Goal: Navigation & Orientation: Find specific page/section

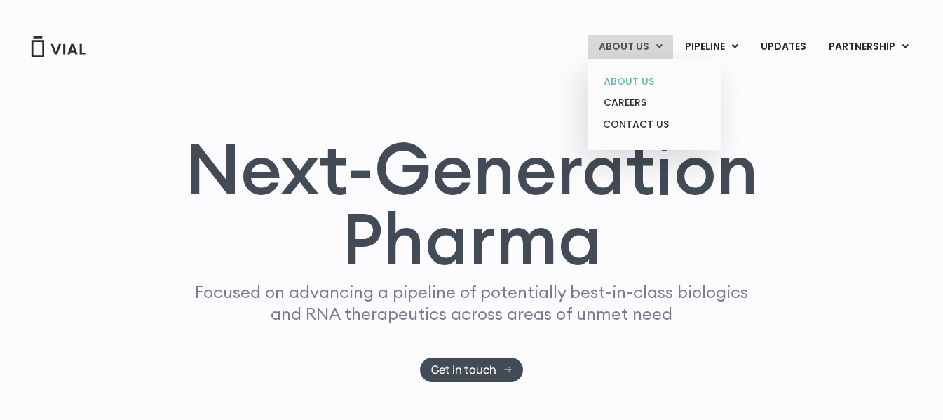
drag, startPoint x: 0, startPoint y: 0, endPoint x: 645, endPoint y: 85, distance: 651.0
click at [645, 85] on link "ABOUT US" at bounding box center [653, 82] width 123 height 22
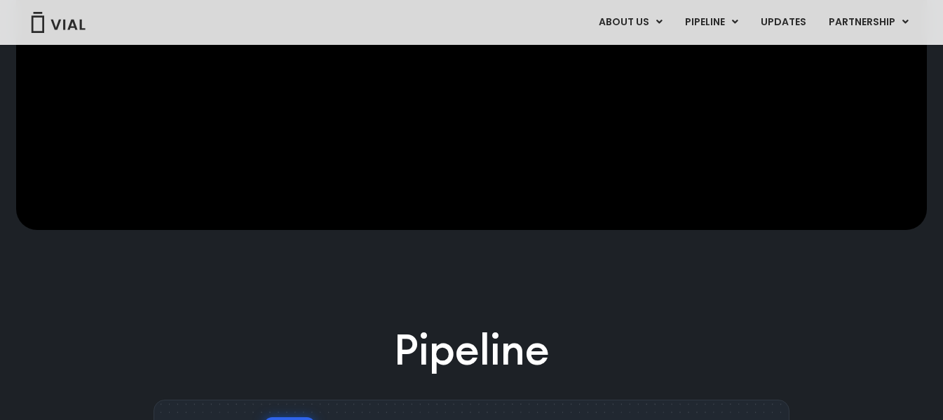
scroll to position [1261, 0]
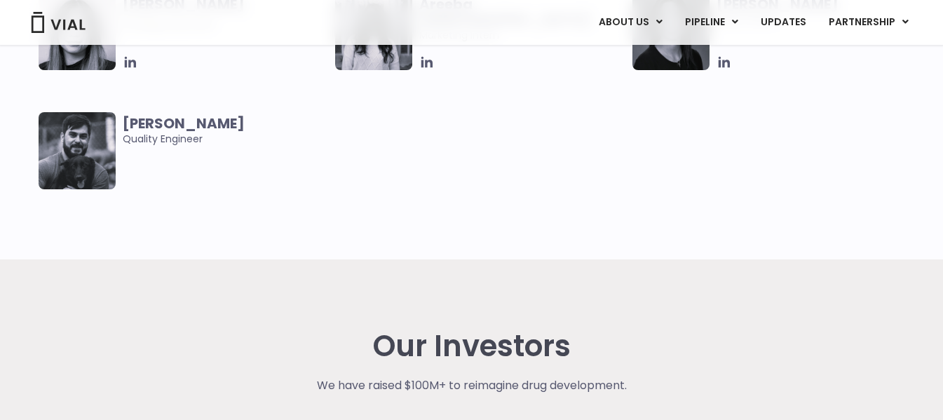
scroll to position [3013, 0]
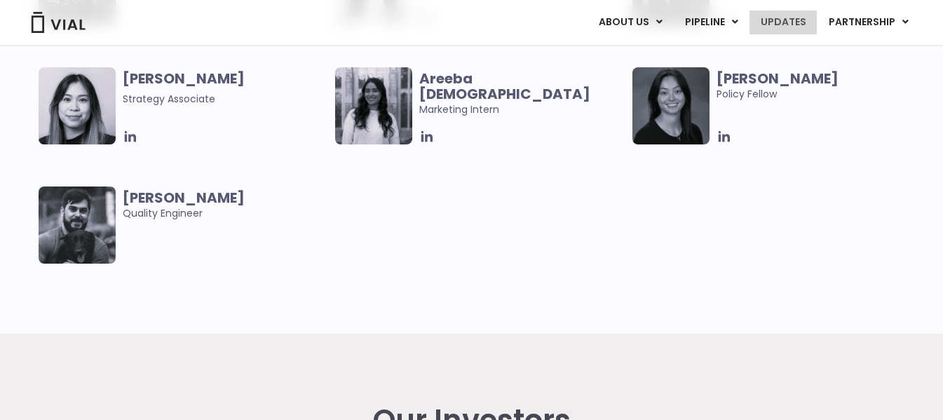
click at [799, 27] on link "UPDATES" at bounding box center [782, 23] width 67 height 24
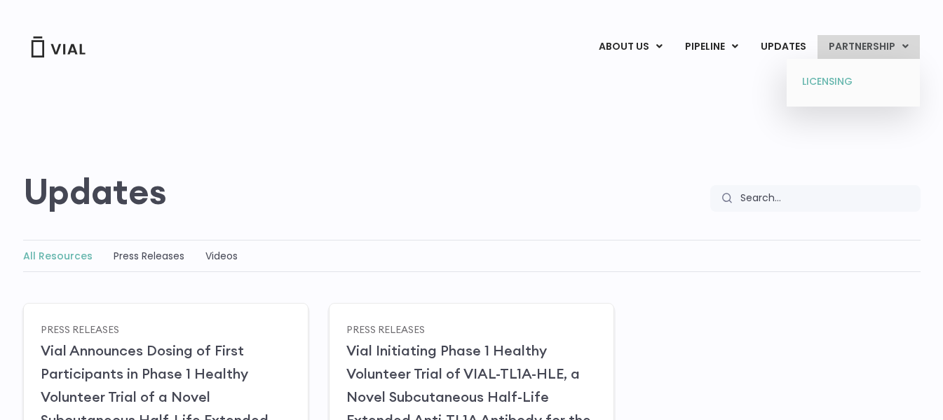
click at [826, 85] on link "LICENSING" at bounding box center [852, 82] width 123 height 22
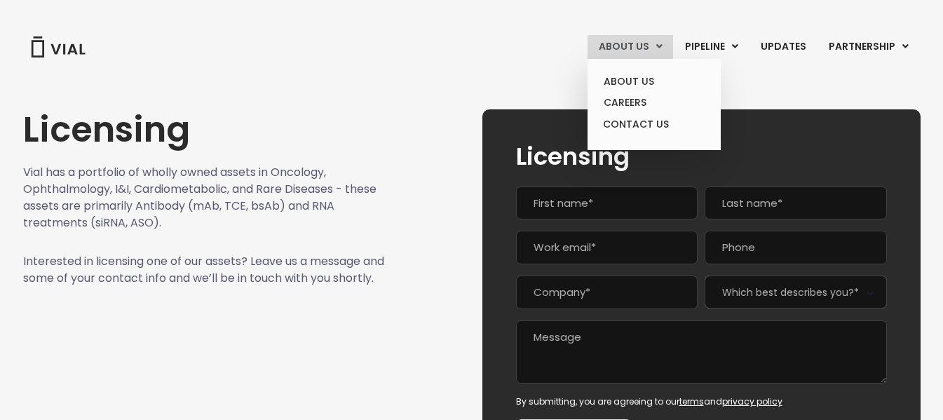
click at [657, 45] on link "ABOUT US" at bounding box center [629, 47] width 85 height 24
click at [633, 107] on link "CAREERS" at bounding box center [653, 103] width 123 height 22
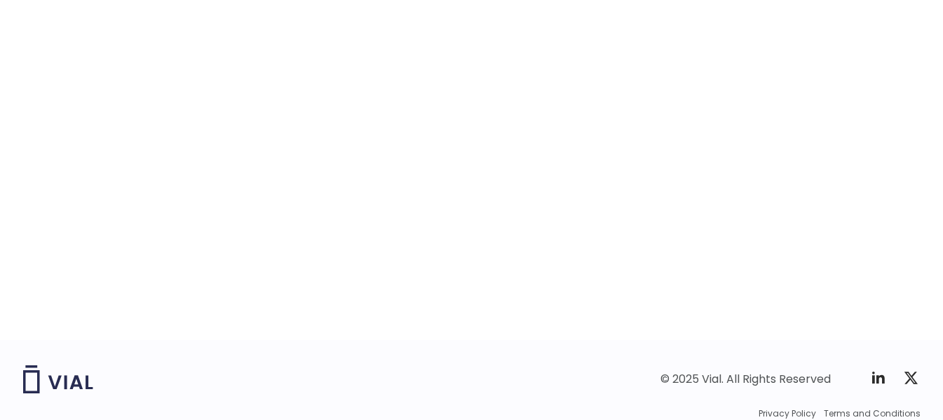
scroll to position [2327, 0]
